Goal: Task Accomplishment & Management: Complete application form

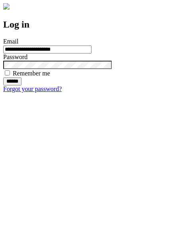
type input "**********"
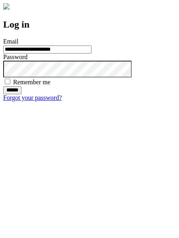
click at [22, 94] on input "******" at bounding box center [12, 90] width 18 height 8
